Goal: Information Seeking & Learning: Learn about a topic

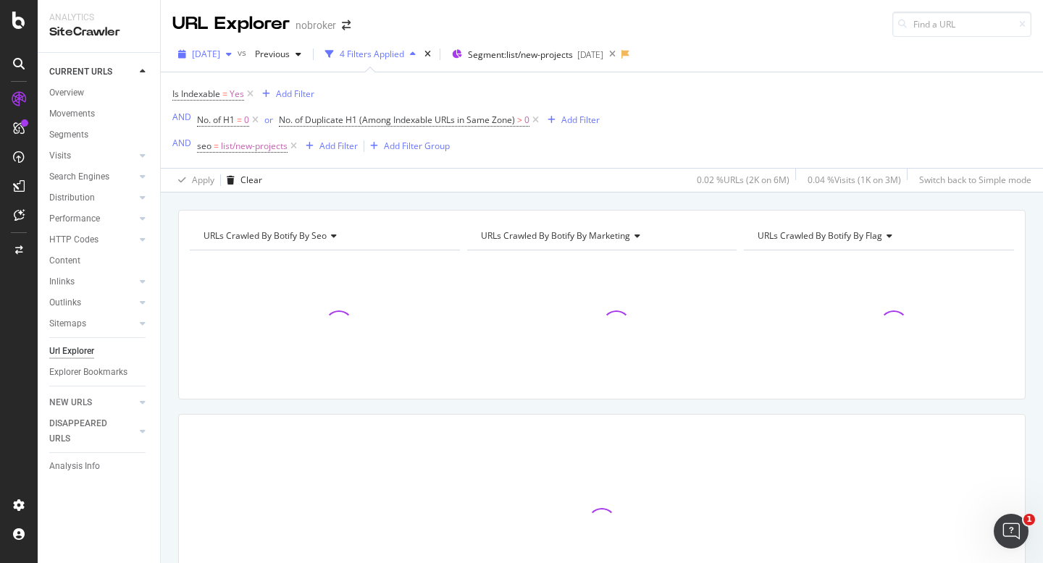
click at [229, 61] on div "[DATE]" at bounding box center [204, 54] width 65 height 22
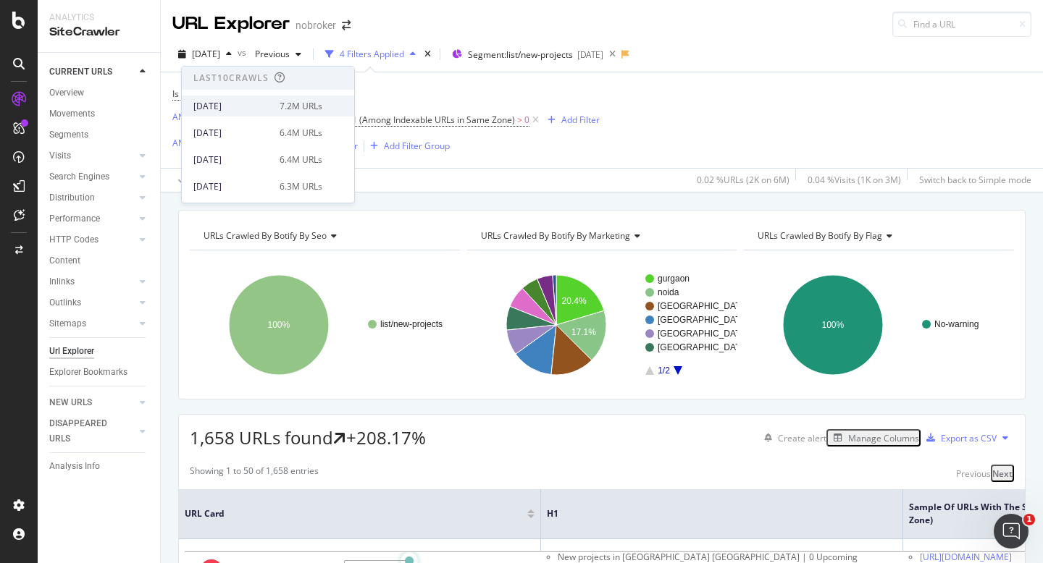
click at [246, 107] on div "[DATE]" at bounding box center [231, 106] width 77 height 13
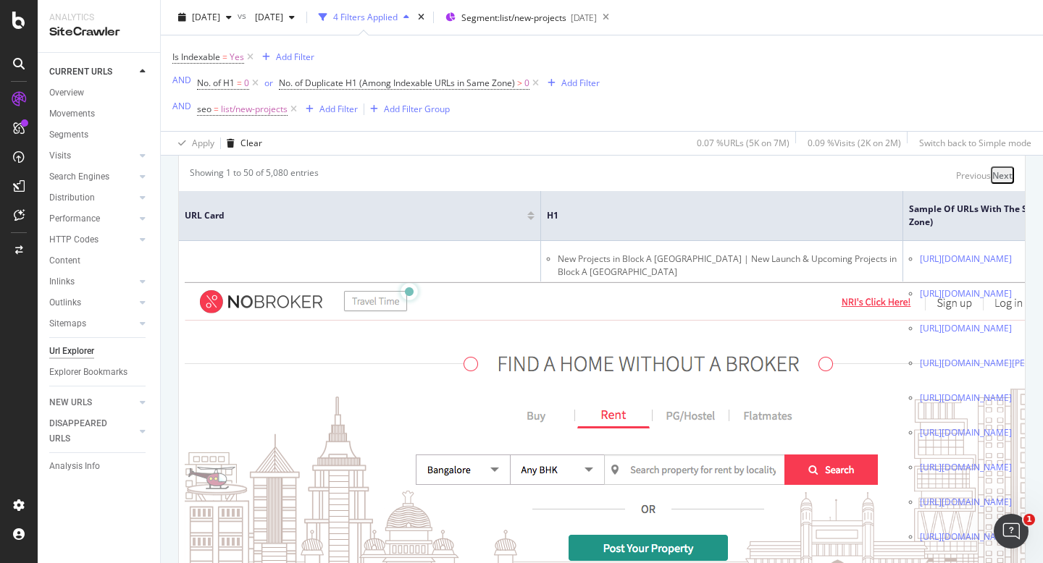
scroll to position [300, 0]
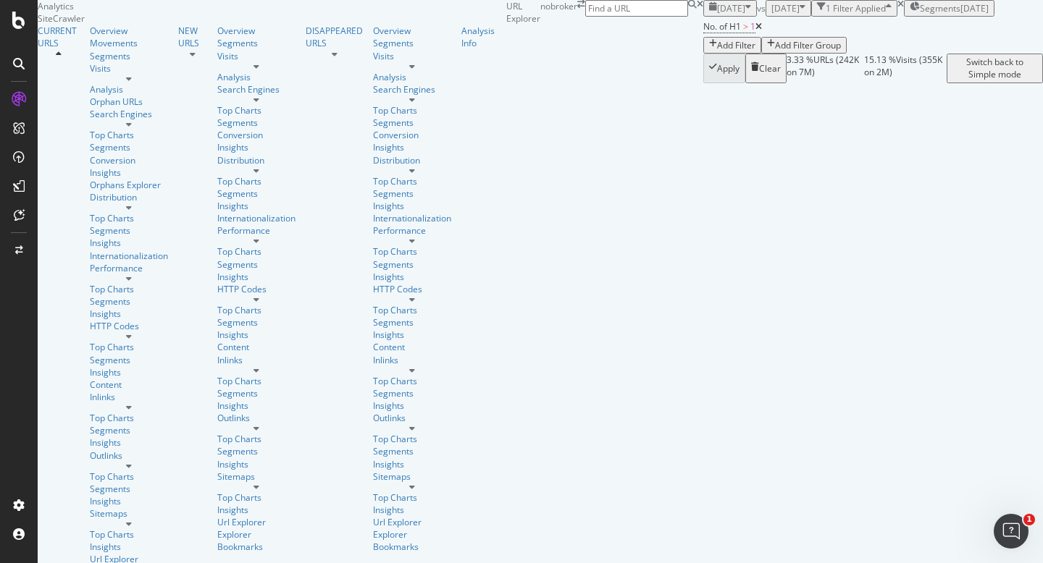
scroll to position [0, 274]
drag, startPoint x: 188, startPoint y: 382, endPoint x: 243, endPoint y: 386, distance: 55.2
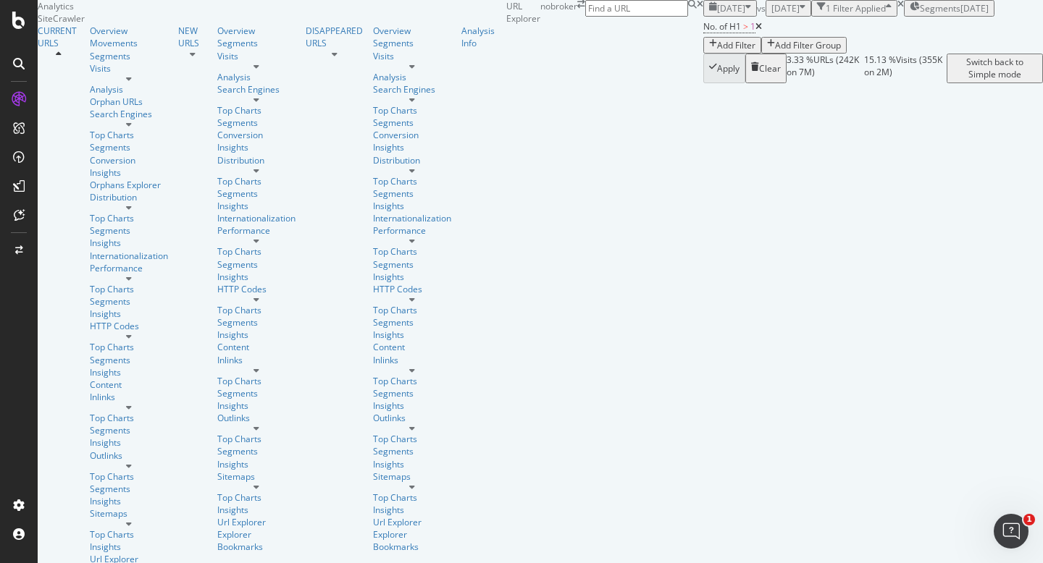
click at [717, 51] on div "Add Filter" at bounding box center [736, 45] width 38 height 12
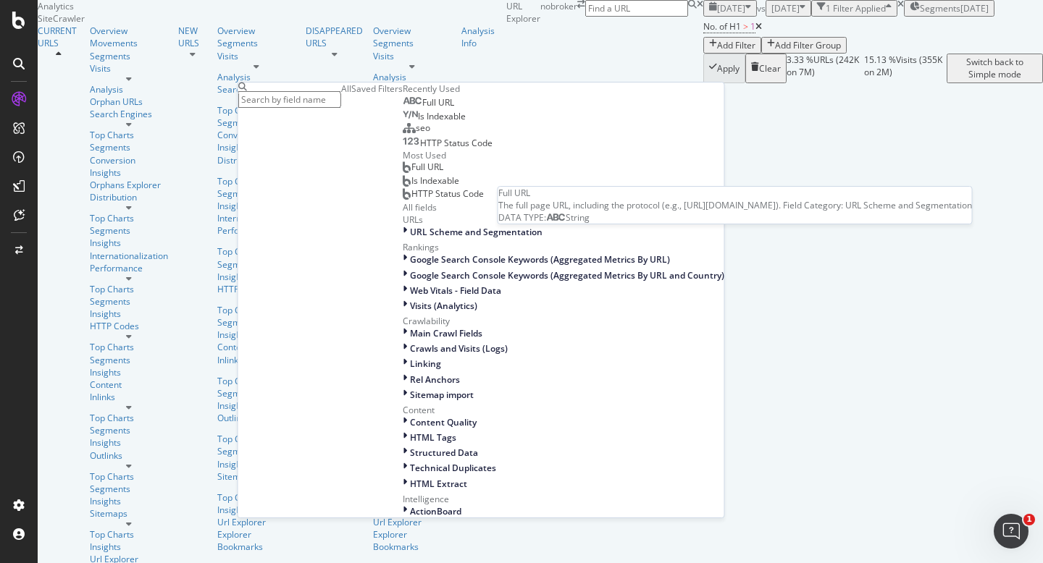
click at [403, 109] on div "Full URL" at bounding box center [428, 103] width 51 height 12
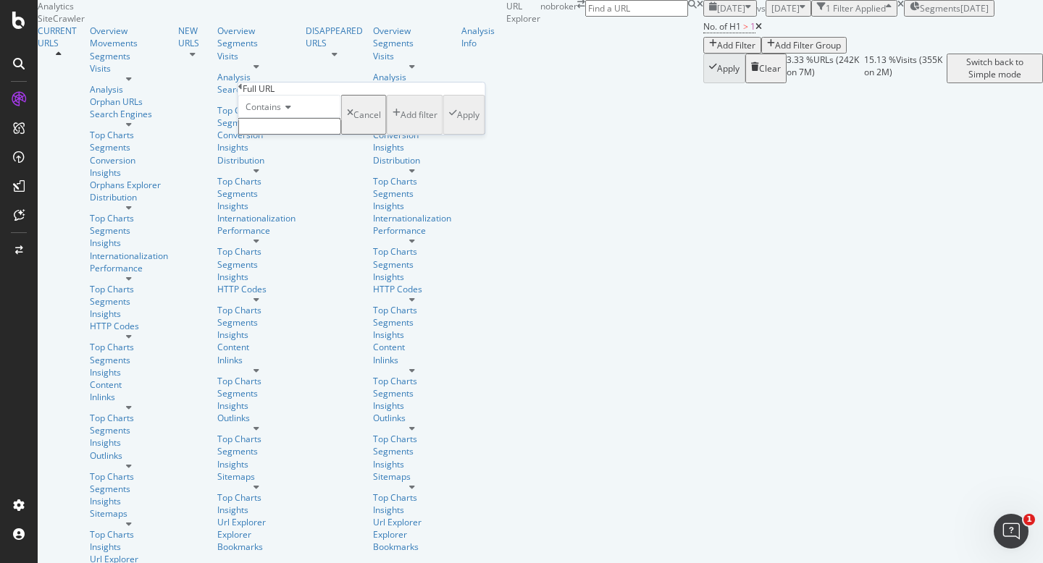
click at [281, 113] on span "Contains" at bounding box center [263, 107] width 35 height 12
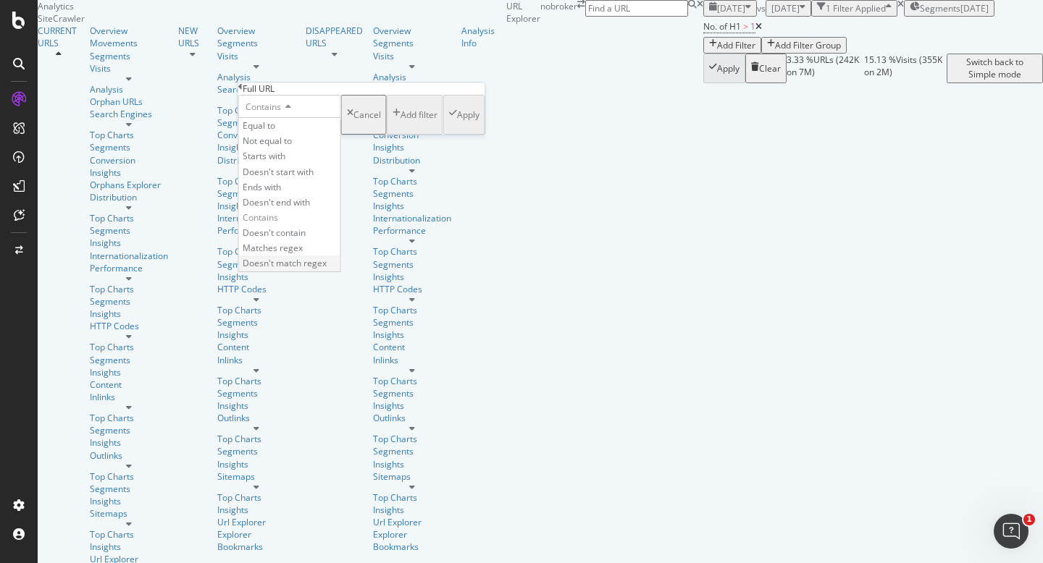
click at [327, 269] on span "Doesn't match regex" at bounding box center [285, 263] width 84 height 12
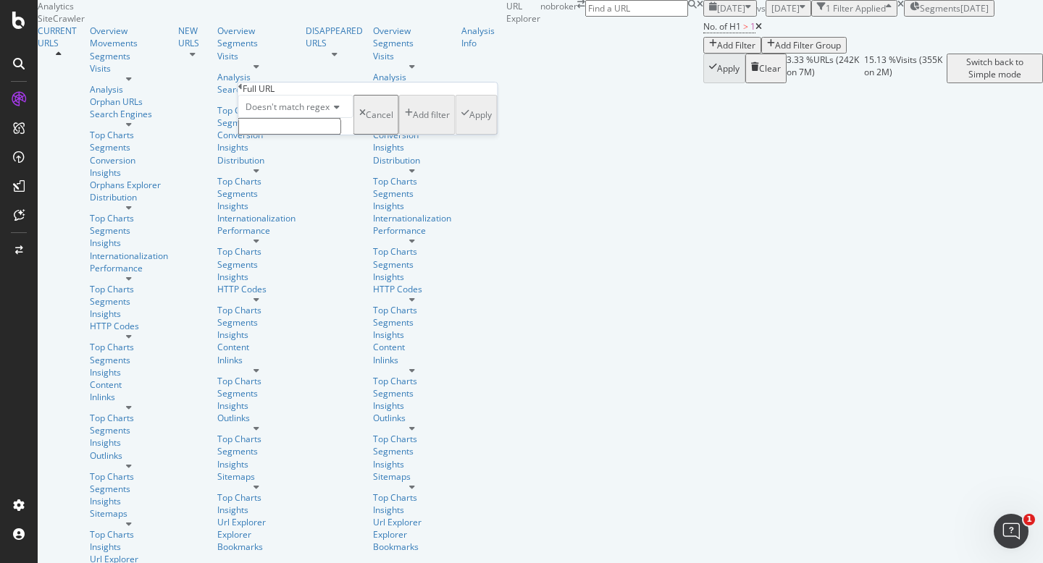
click at [295, 135] on input "text" at bounding box center [289, 126] width 103 height 17
type input "-8a|-ff"
click at [469, 125] on div "Apply" at bounding box center [480, 119] width 22 height 12
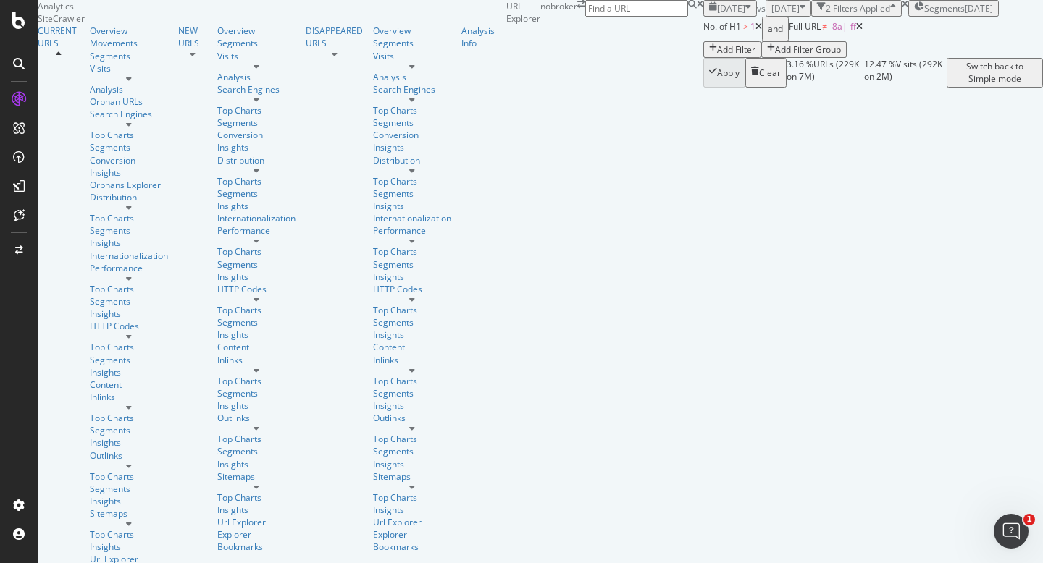
click at [856, 31] on icon at bounding box center [859, 26] width 7 height 9
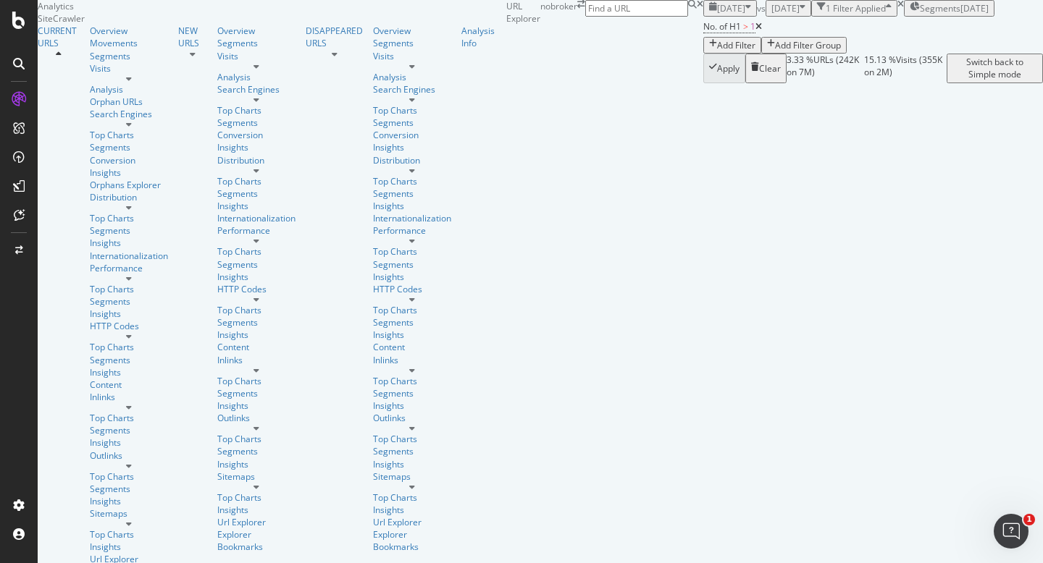
scroll to position [0, 0]
drag, startPoint x: 194, startPoint y: 381, endPoint x: 250, endPoint y: 385, distance: 55.9
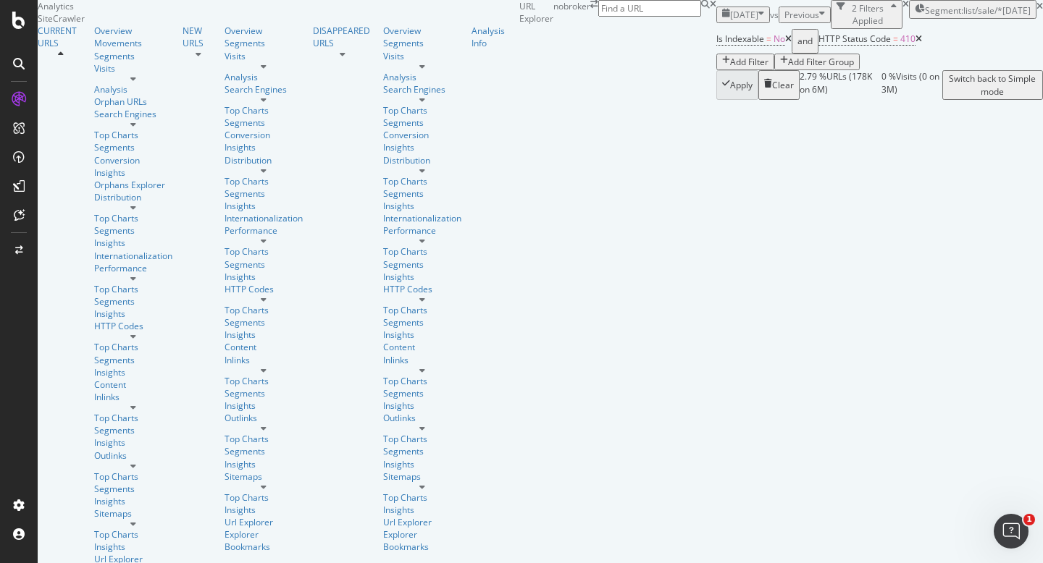
click at [730, 21] on span "[DATE]" at bounding box center [744, 15] width 28 height 12
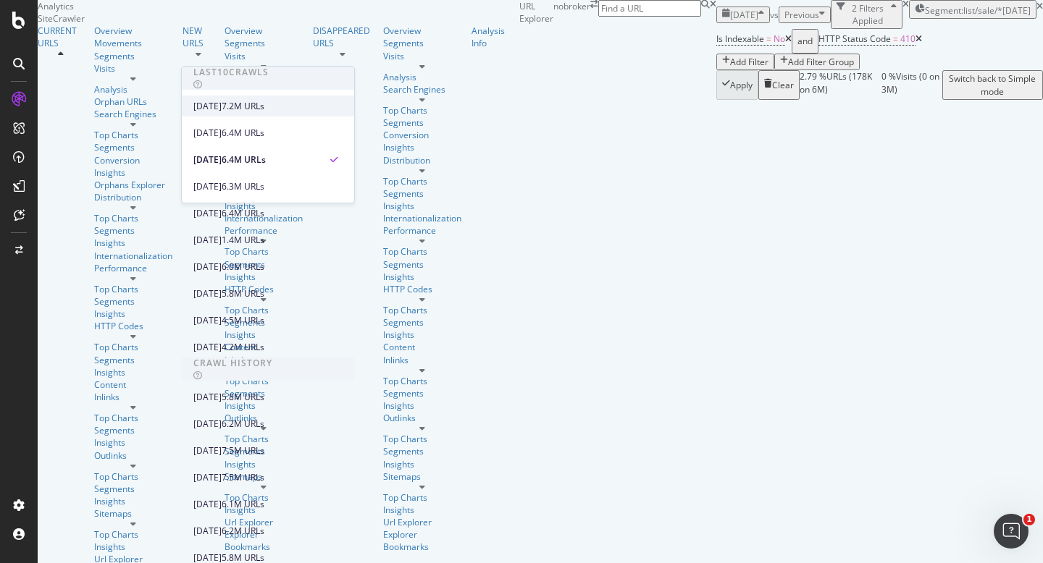
click at [228, 116] on div "[DATE] 7.2M URLs" at bounding box center [268, 106] width 172 height 21
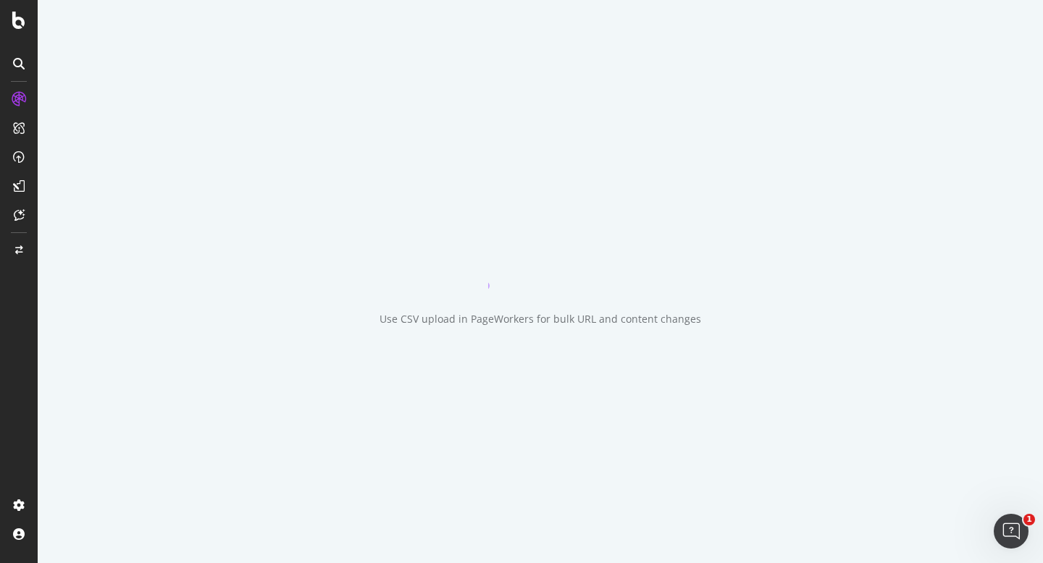
click at [222, 108] on div "Use CSV upload in PageWorkers for bulk URL and content changes" at bounding box center [540, 281] width 1005 height 563
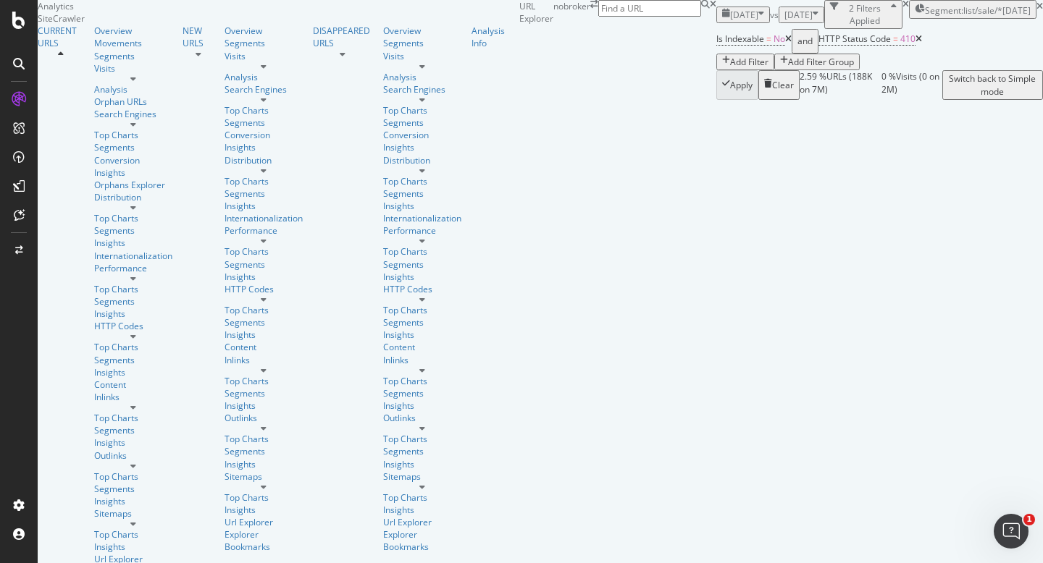
click at [730, 21] on span "[DATE]" at bounding box center [744, 15] width 28 height 12
click at [716, 99] on div "Apply Clear 2.59 % URLs ( 188K on 7M ) 0 % Visits ( 0 on 2M ) Switch back to Si…" at bounding box center [879, 84] width 327 height 29
click at [1036, 11] on icon at bounding box center [1039, 6] width 7 height 9
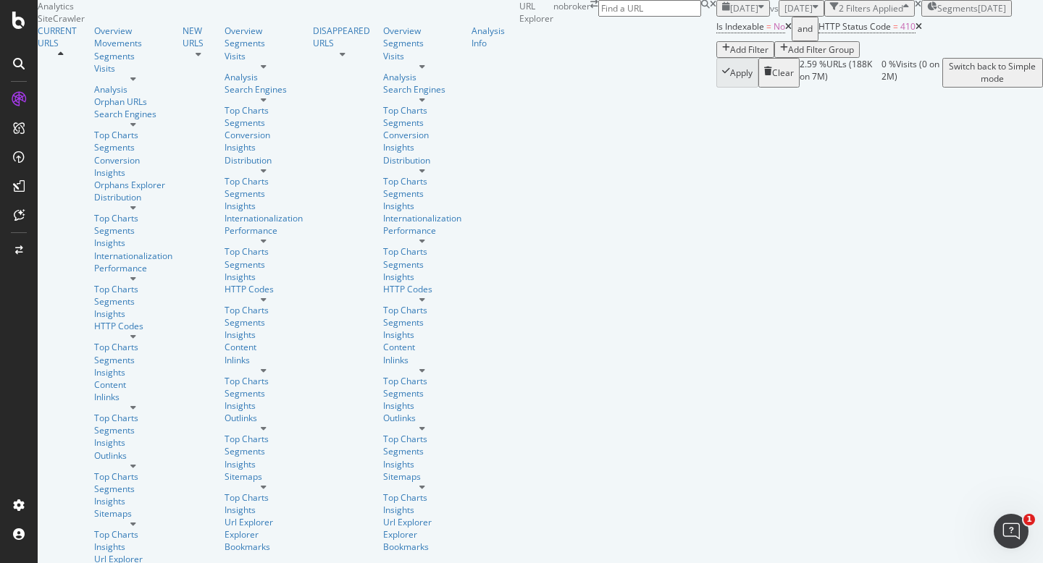
click at [927, 14] on div "Segments [DATE]" at bounding box center [966, 8] width 79 height 12
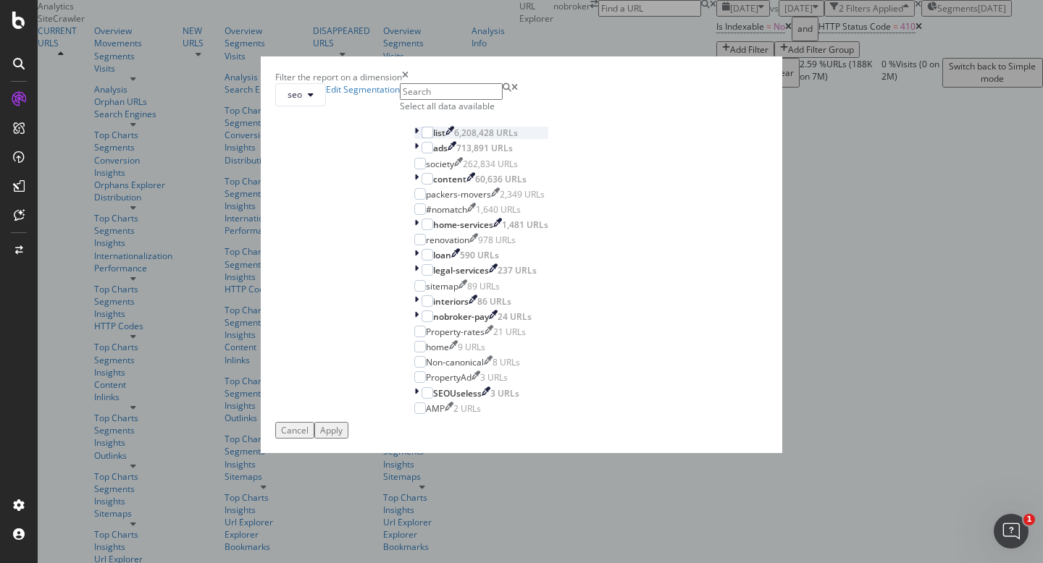
click at [414, 139] on icon "modal" at bounding box center [416, 133] width 4 height 12
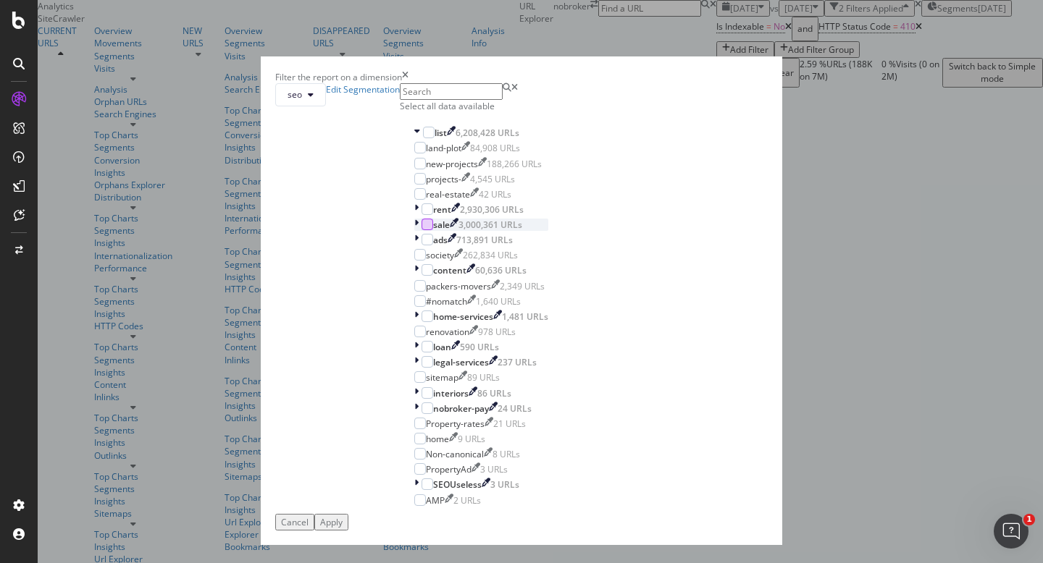
click at [421, 230] on div "modal" at bounding box center [427, 225] width 12 height 12
click at [348, 514] on button "Apply" at bounding box center [331, 522] width 34 height 17
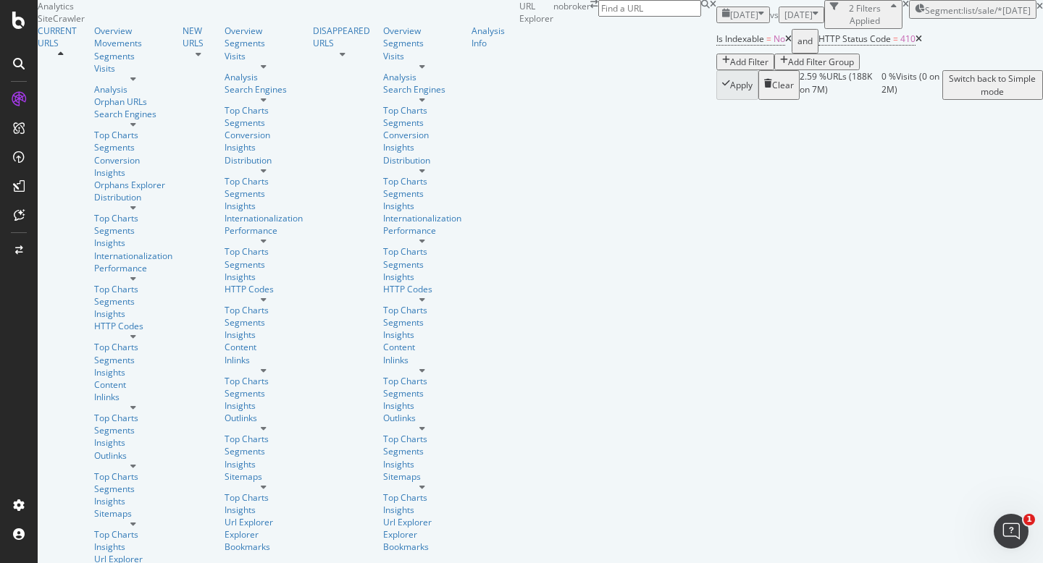
click at [730, 68] on div "Add Filter" at bounding box center [749, 62] width 38 height 12
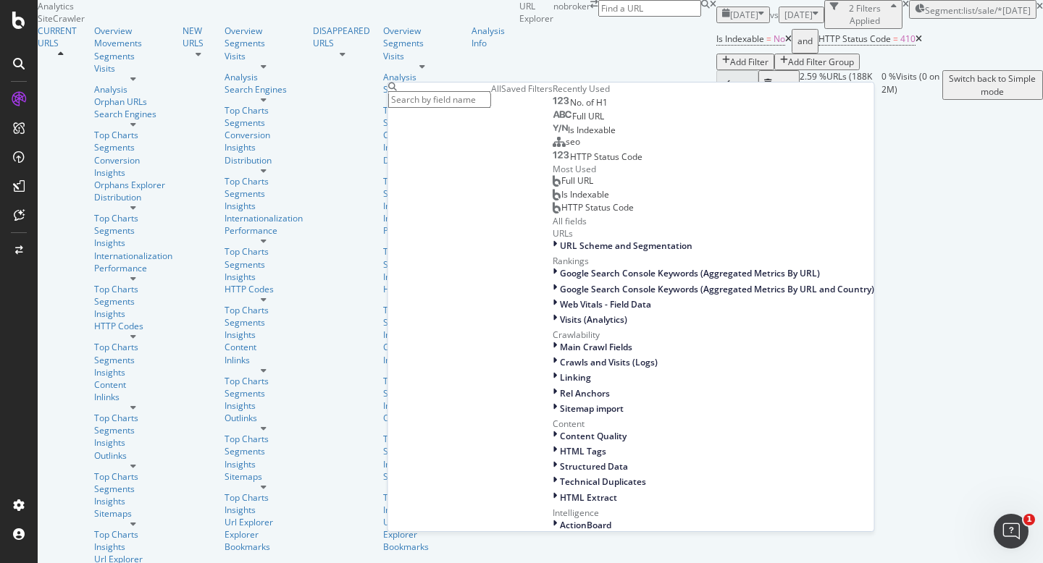
click at [572, 122] on span "Full URL" at bounding box center [588, 116] width 32 height 12
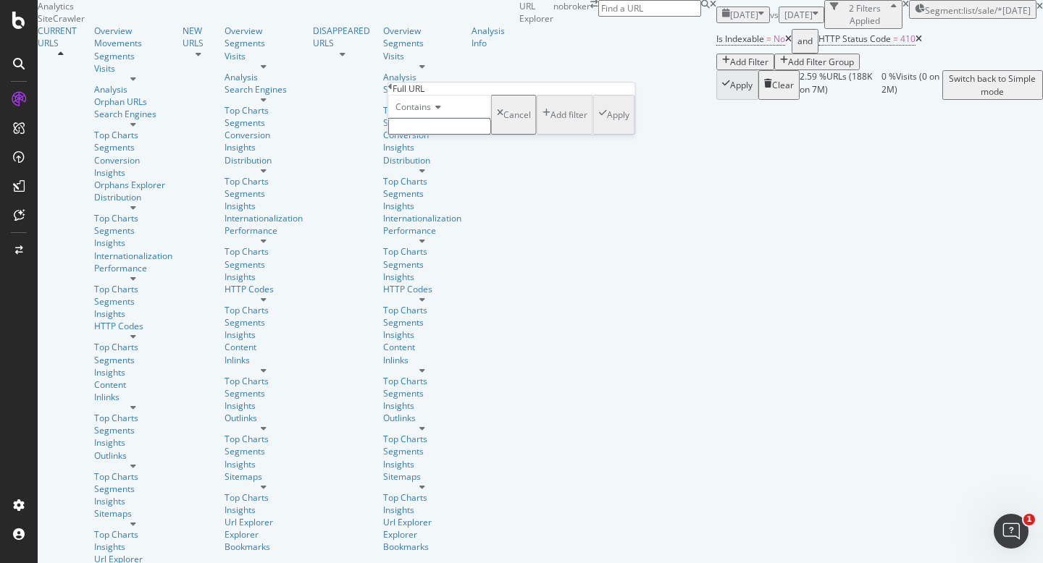
click at [446, 135] on input "text" at bounding box center [439, 126] width 103 height 17
click at [437, 112] on icon at bounding box center [436, 107] width 10 height 9
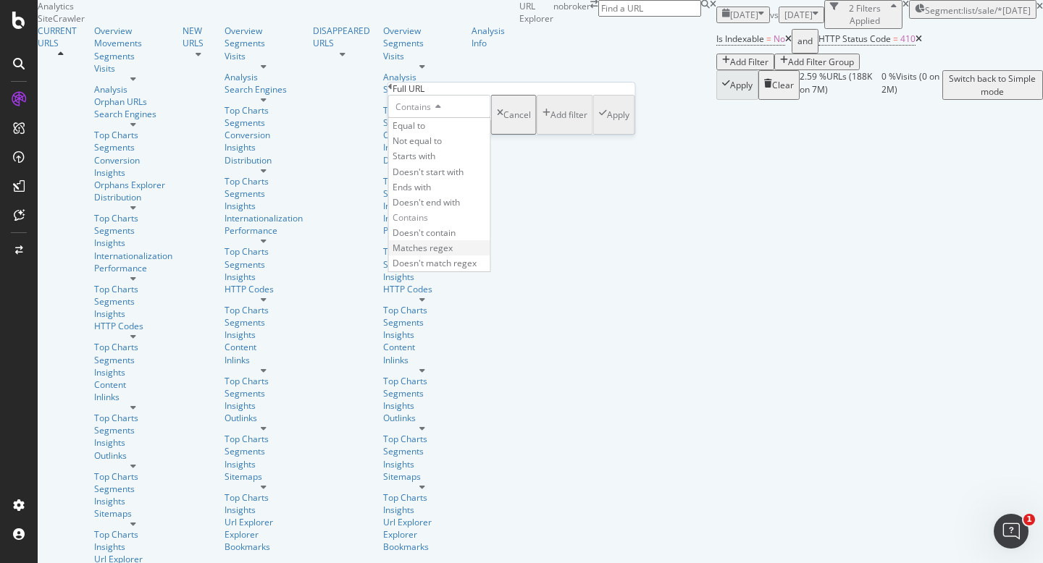
click at [453, 254] on span "Matches regex" at bounding box center [423, 248] width 60 height 12
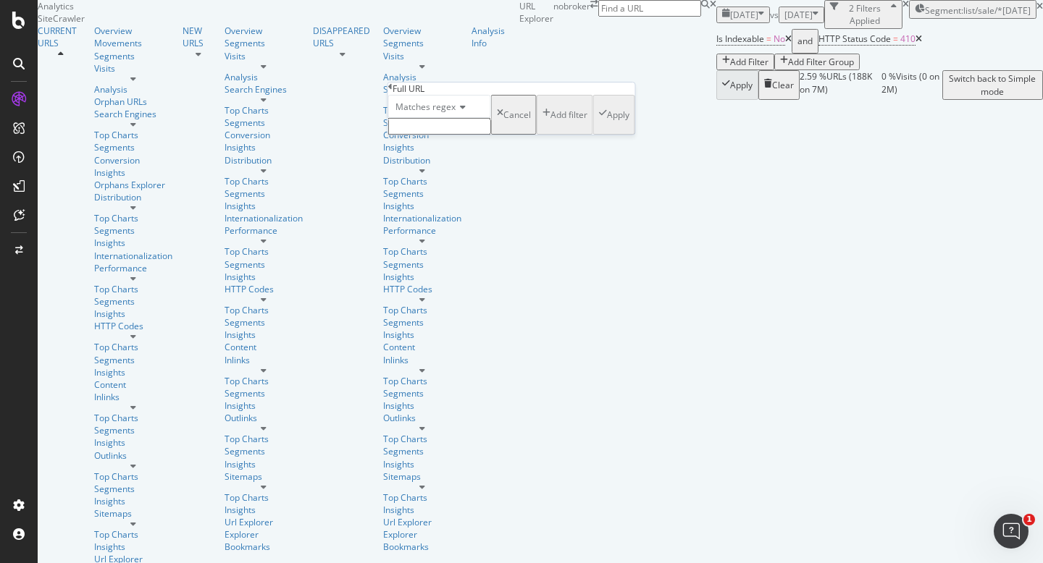
click at [442, 135] on input "text" at bounding box center [439, 126] width 103 height 17
type input "INDEP"
type input "independent-house-for-sale"
click at [607, 125] on div "Apply" at bounding box center [618, 119] width 22 height 12
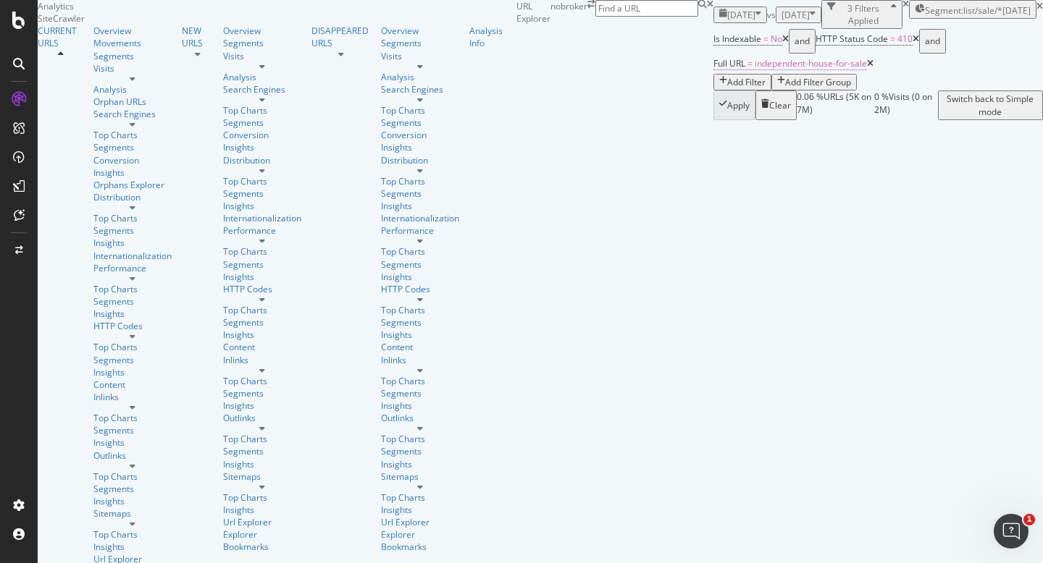
click at [755, 70] on span "independent-house-for-sale" at bounding box center [811, 63] width 112 height 12
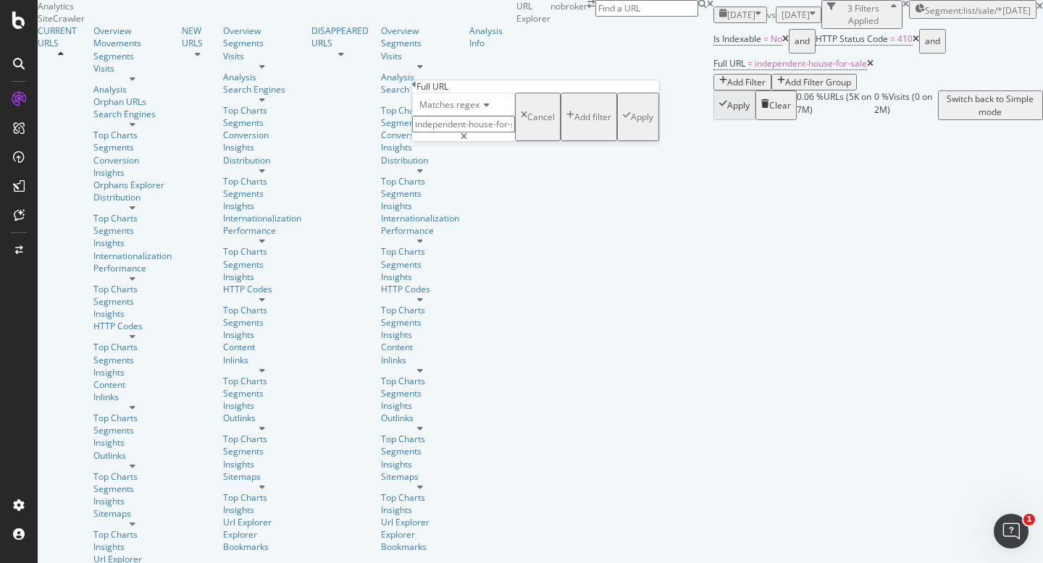
click at [482, 133] on input "independent-house-for-sale" at bounding box center [463, 124] width 103 height 17
type input "flats-for-sale"
click at [623, 123] on div "button" at bounding box center [627, 117] width 8 height 12
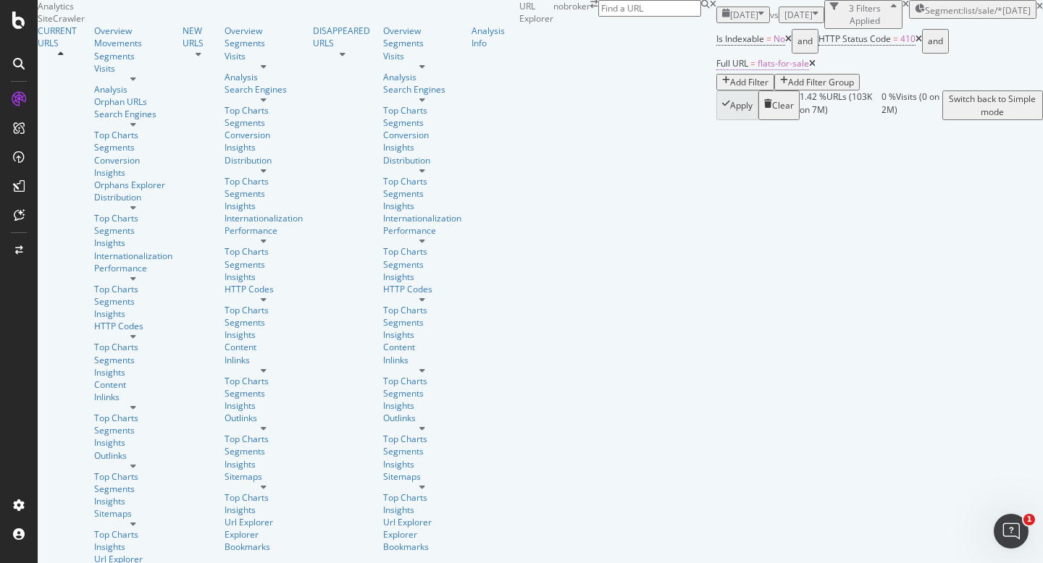
click at [758, 70] on span "flats-for-sale" at bounding box center [783, 63] width 51 height 12
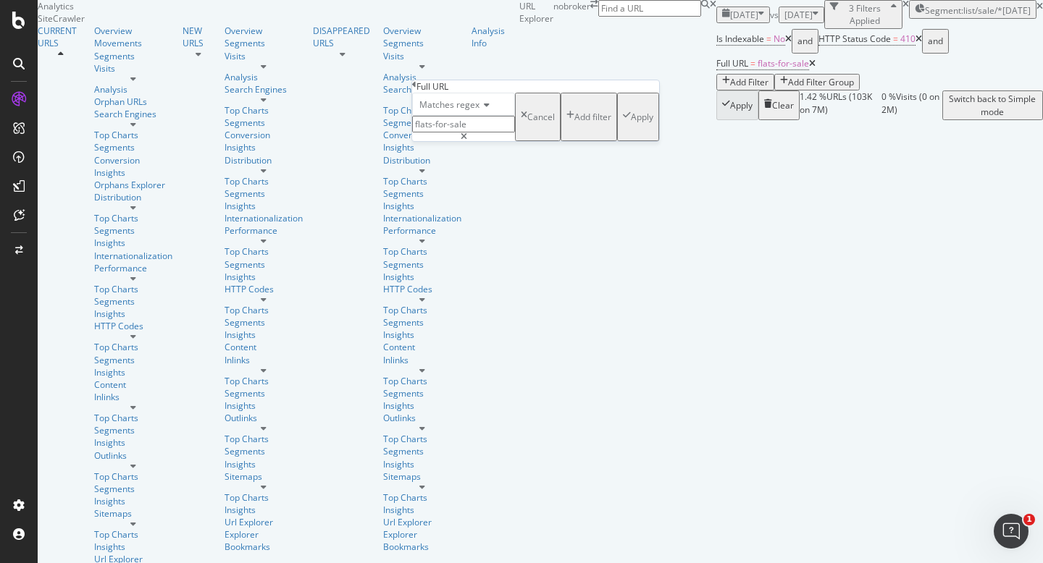
click at [501, 133] on input "flats-for-sale" at bounding box center [463, 124] width 103 height 17
type input "flats-for-sale-in"
click at [631, 123] on div "Apply" at bounding box center [642, 117] width 22 height 12
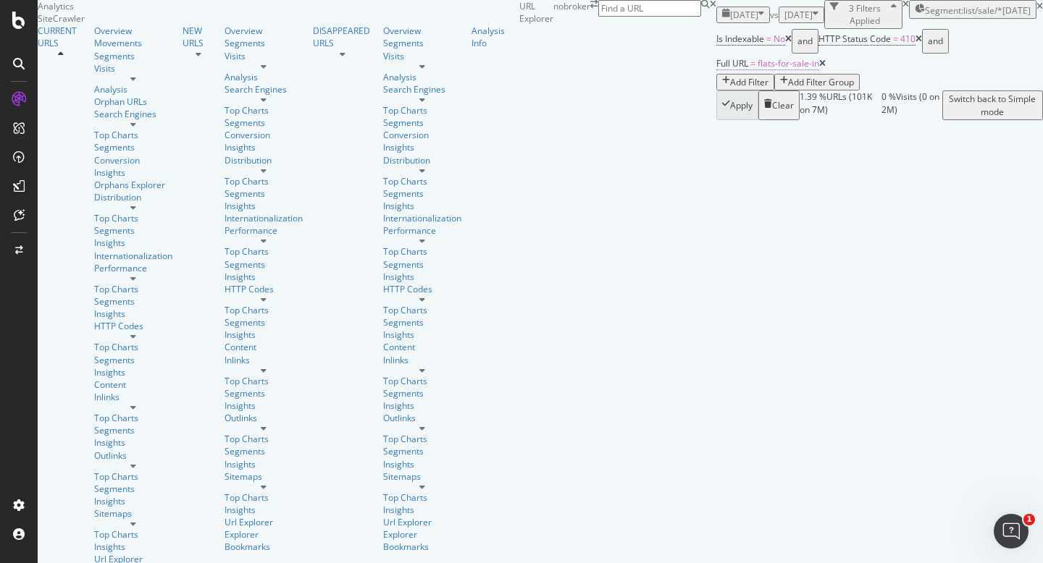
click at [758, 70] on span "flats-for-sale-in" at bounding box center [789, 63] width 62 height 12
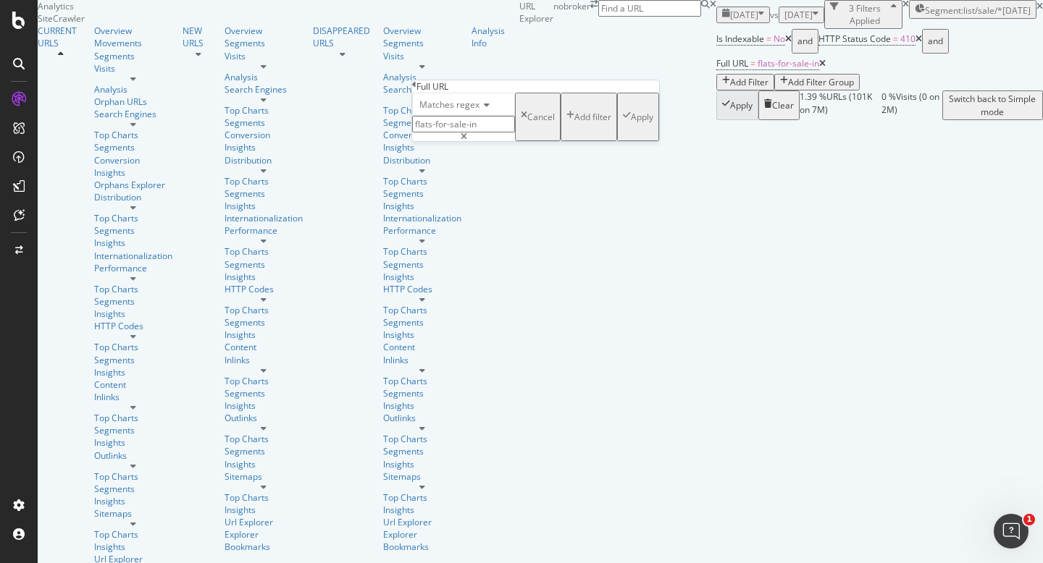
click at [429, 133] on input "flats-for-sale-in" at bounding box center [463, 124] width 103 height 17
type input "/flats-for-sale-in"
click at [631, 123] on div "Apply" at bounding box center [642, 117] width 22 height 12
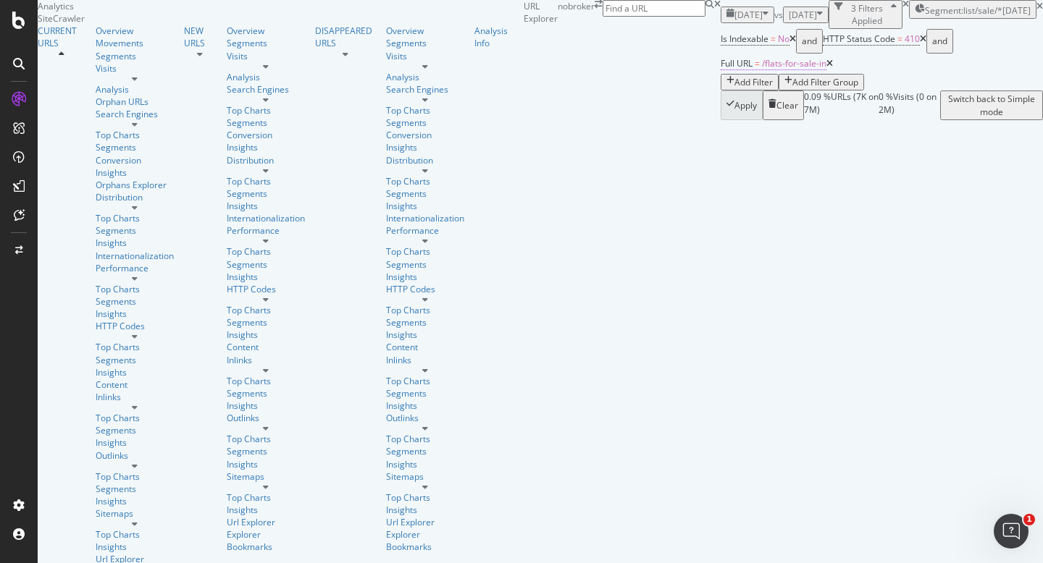
click at [762, 70] on span "/flats-for-sale-in" at bounding box center [794, 63] width 64 height 12
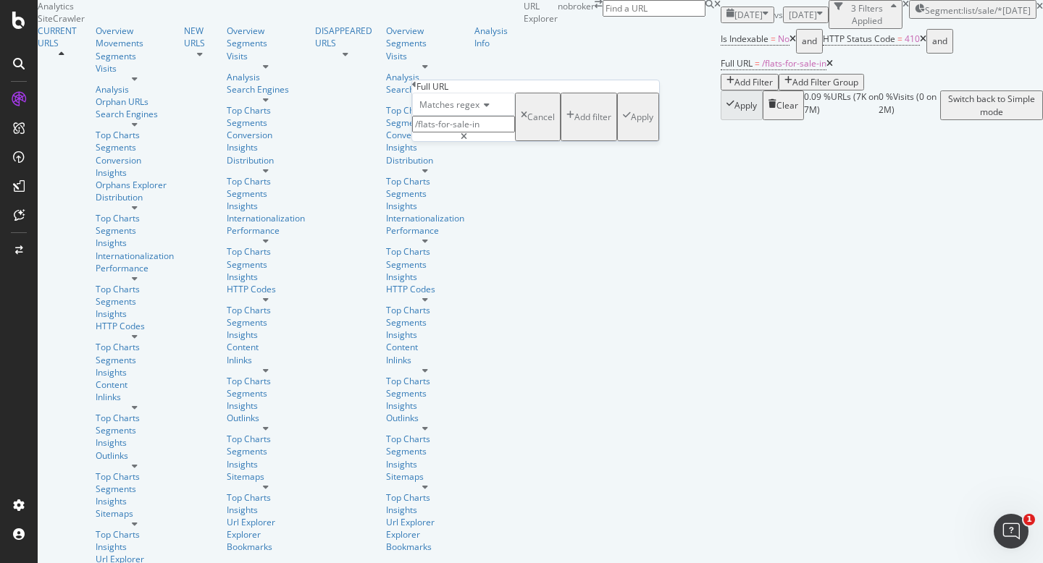
click at [447, 133] on input "/flats-for-sale-in" at bounding box center [463, 124] width 103 height 17
type input "new-flats-for-sale-in"
click at [631, 123] on div "Apply" at bounding box center [642, 117] width 22 height 12
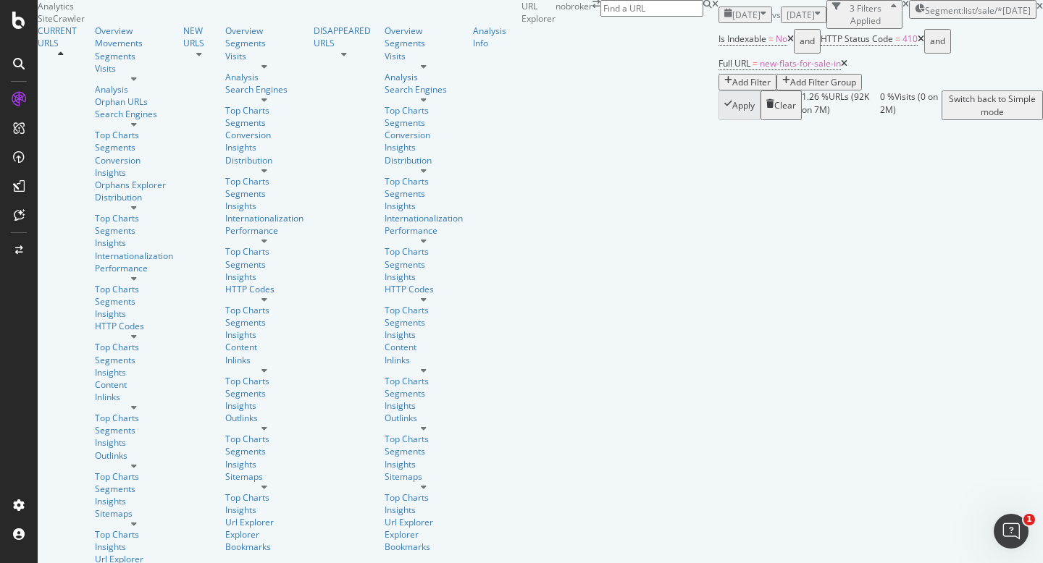
scroll to position [413, 0]
click at [760, 64] on span "new-flats-for-sale-in" at bounding box center [800, 63] width 81 height 12
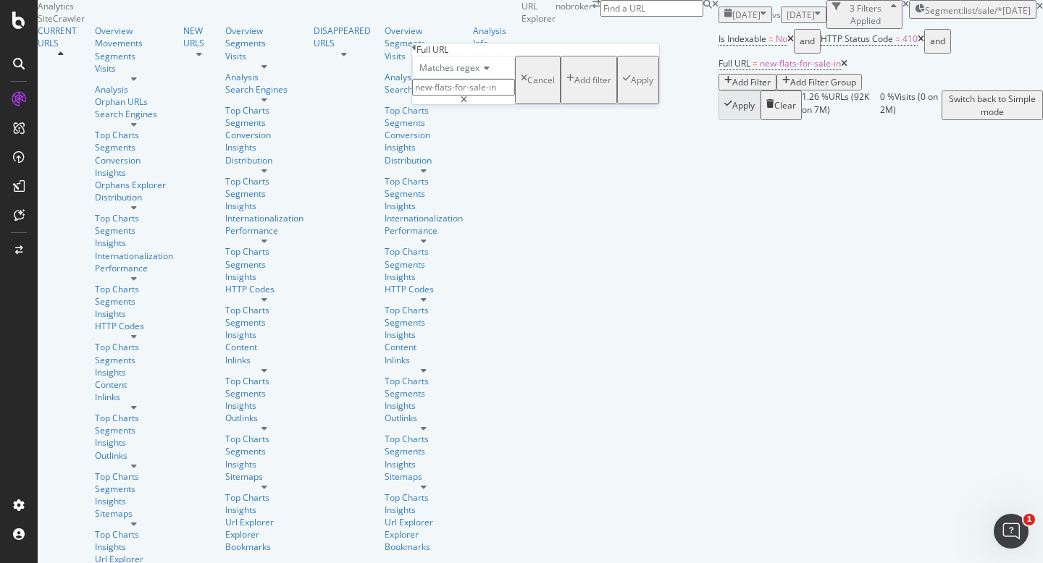
click at [515, 96] on input "new-flats-for-sale-in" at bounding box center [463, 87] width 103 height 17
type input "new-flats-for-sale"
click at [631, 86] on div "Apply" at bounding box center [642, 80] width 22 height 12
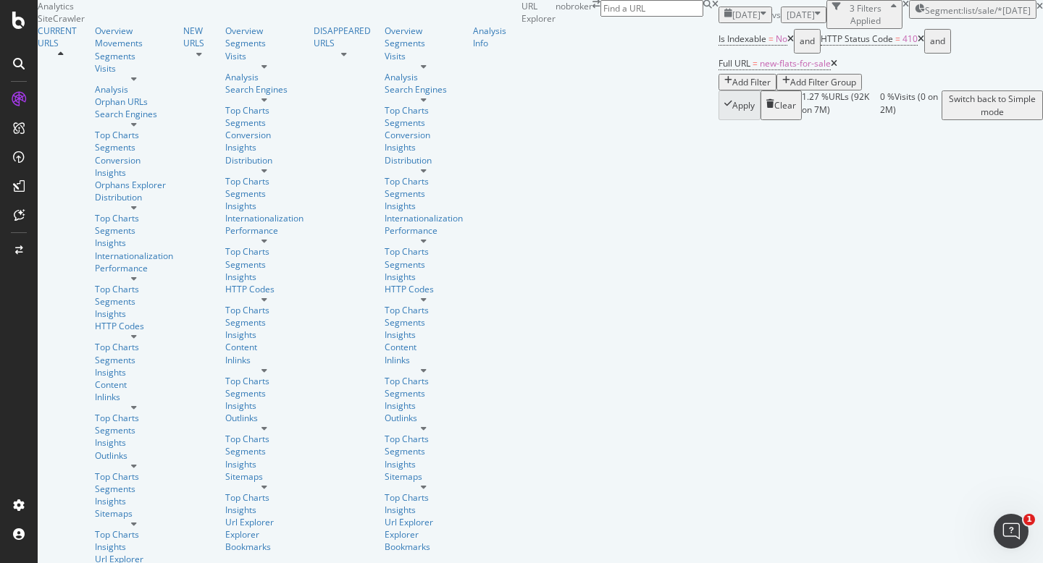
scroll to position [881, 0]
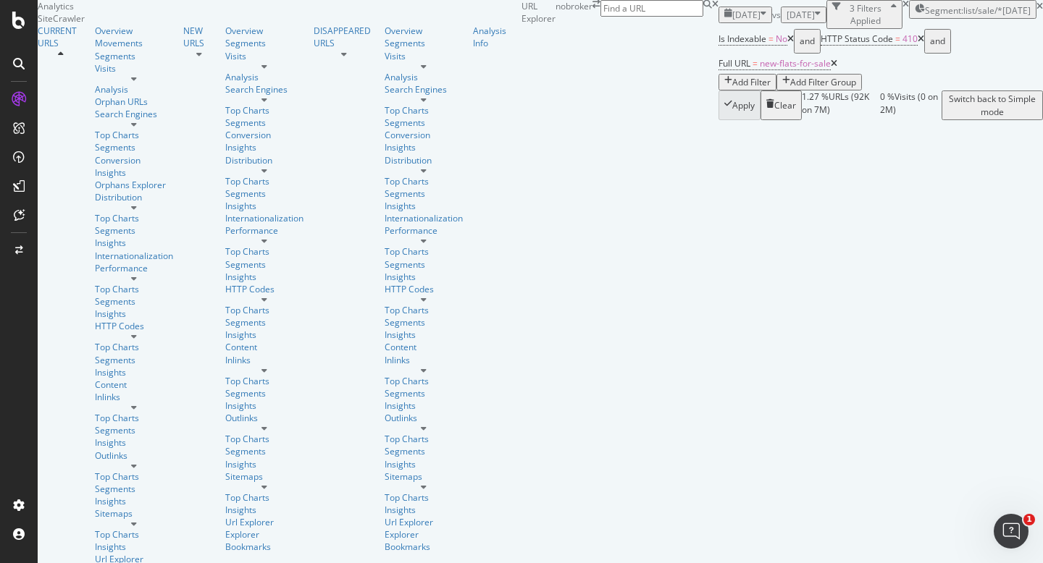
drag, startPoint x: 179, startPoint y: 355, endPoint x: 303, endPoint y: 370, distance: 125.5
copy link "[URL][DOMAIN_NAME]"
